Goal: Task Accomplishment & Management: Use online tool/utility

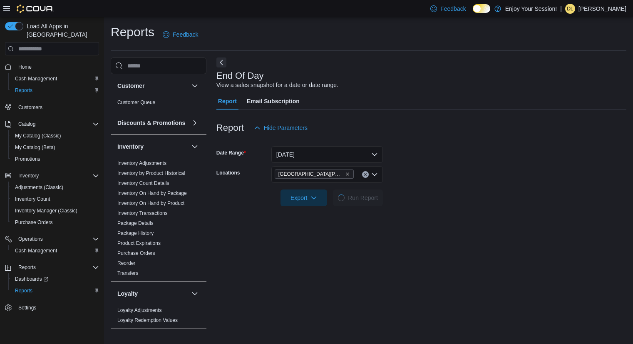
scroll to position [101, 0]
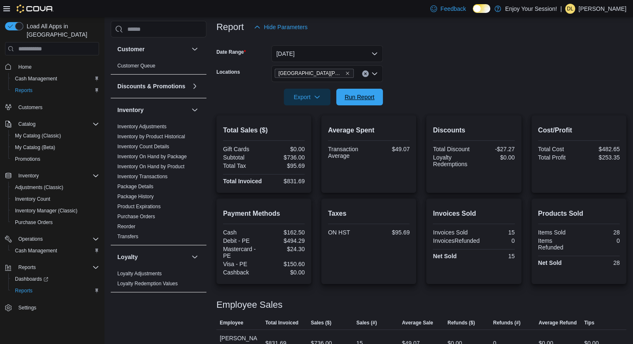
click at [375, 94] on span "Run Report" at bounding box center [359, 97] width 37 height 17
click at [358, 100] on span "Run Report" at bounding box center [360, 96] width 30 height 8
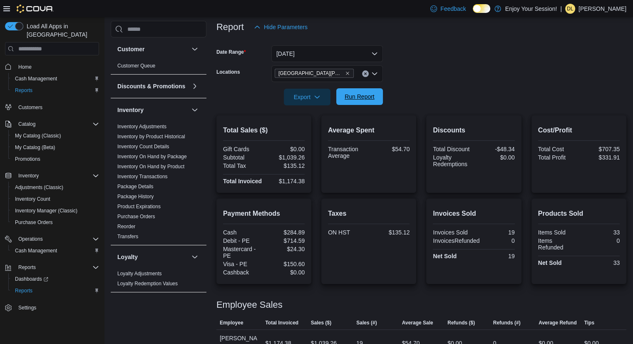
click at [358, 100] on span "Run Report" at bounding box center [360, 96] width 30 height 8
